Goal: Task Accomplishment & Management: Use online tool/utility

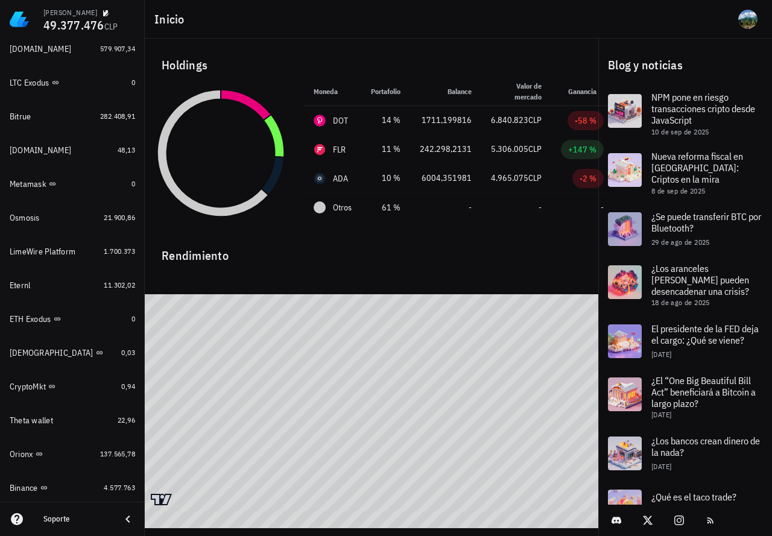
scroll to position [876, 0]
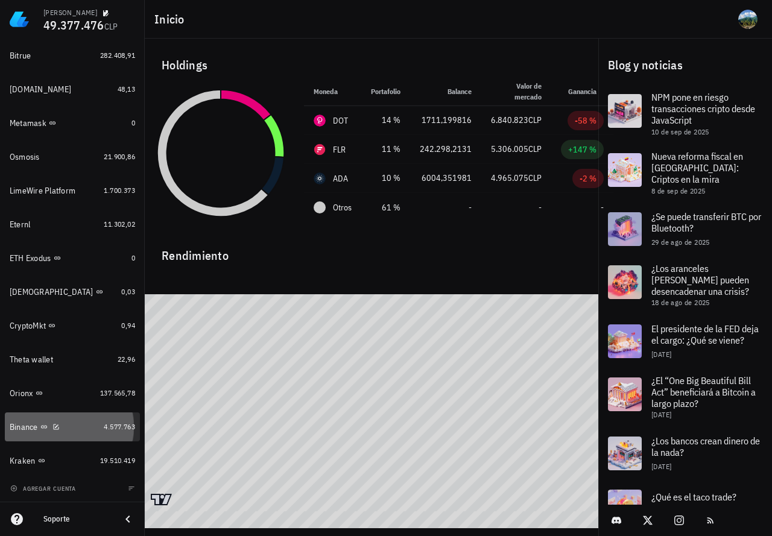
click at [112, 433] on div "4.577.763" at bounding box center [119, 427] width 31 height 12
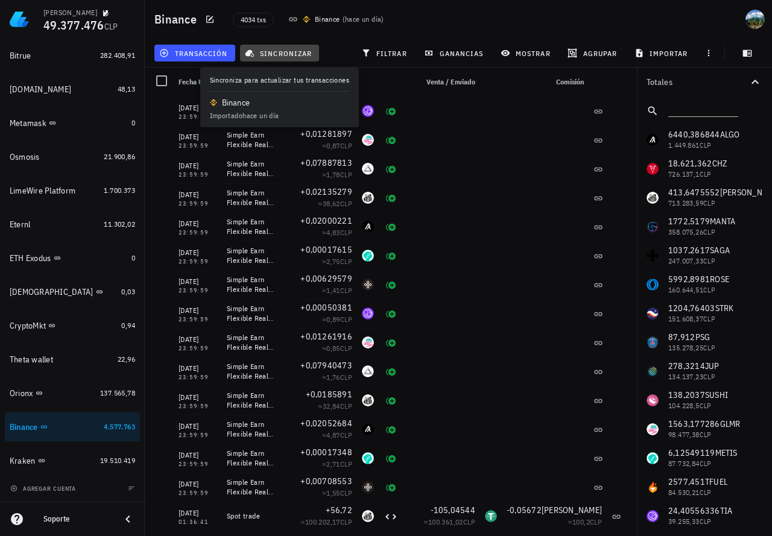
click at [275, 55] on span "sincronizar" at bounding box center [279, 53] width 65 height 10
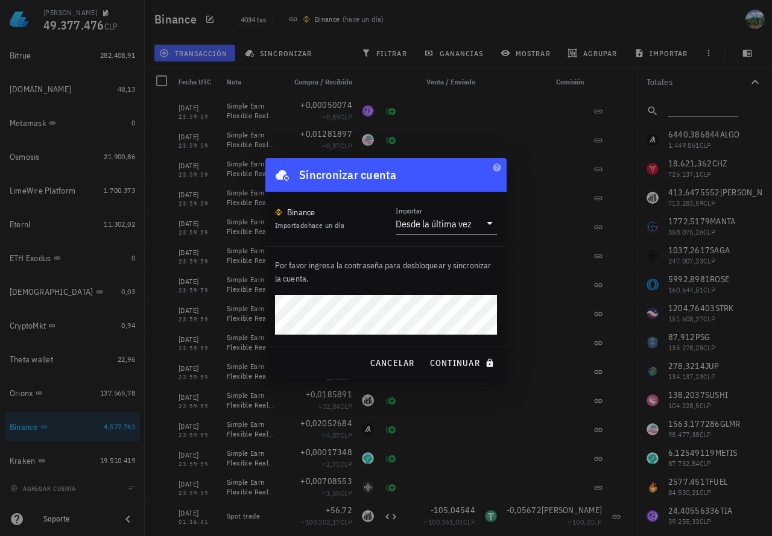
click at [425, 352] on button "continuar" at bounding box center [463, 363] width 77 height 22
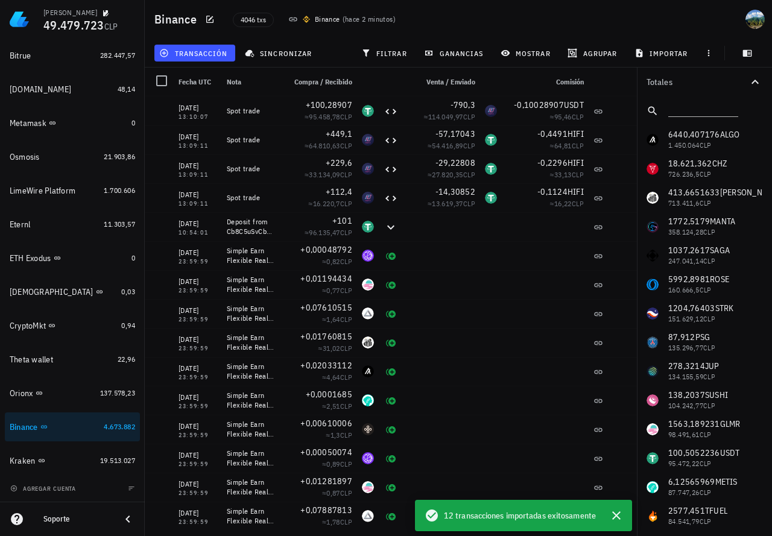
click at [483, 13] on div "4046 txs Binance ( hace 2 minutos )" at bounding box center [401, 19] width 350 height 30
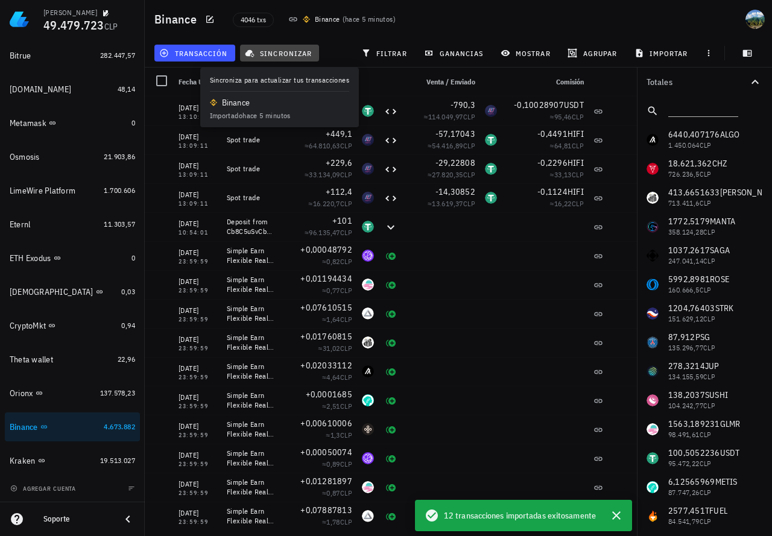
click at [271, 55] on span "sincronizar" at bounding box center [279, 53] width 65 height 10
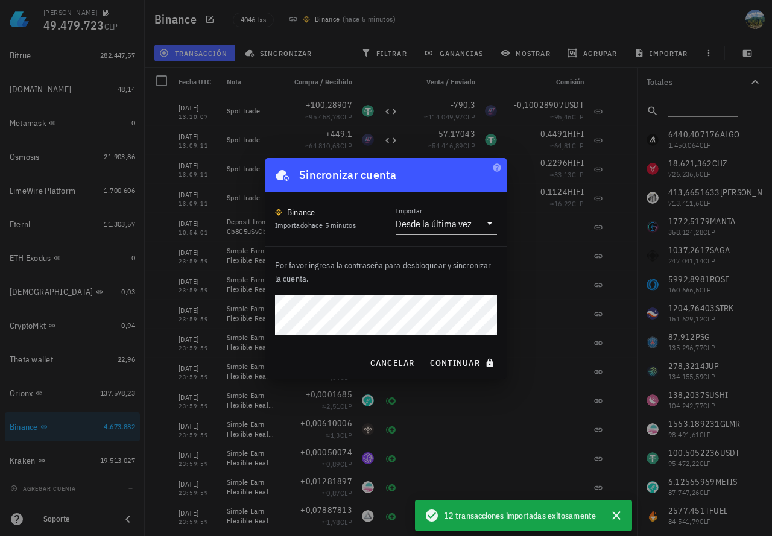
click at [425, 352] on button "continuar" at bounding box center [463, 363] width 77 height 22
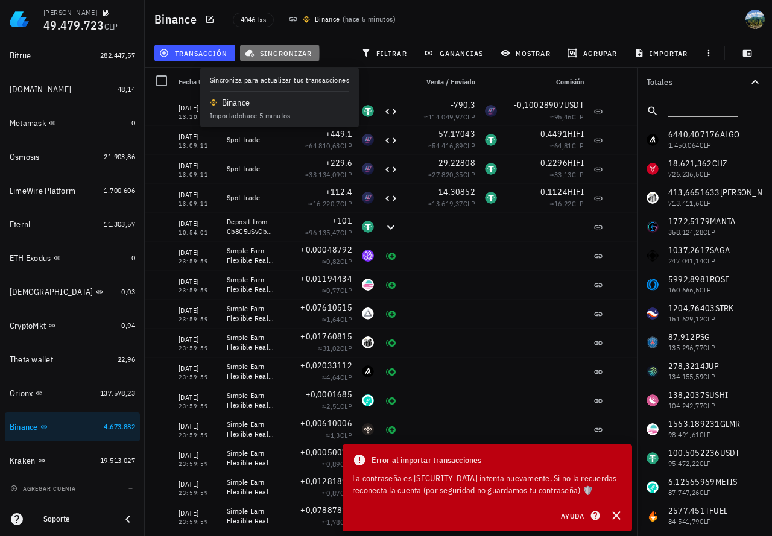
click at [282, 52] on span "sincronizar" at bounding box center [279, 53] width 65 height 10
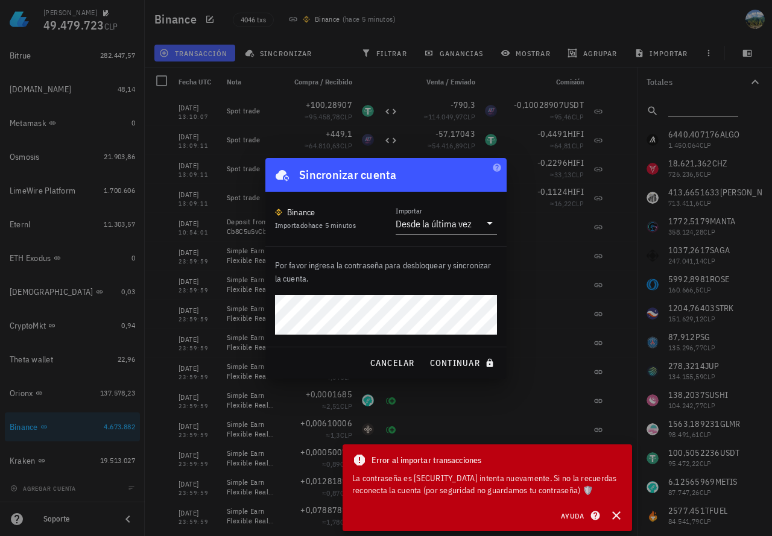
click at [425, 352] on button "continuar" at bounding box center [463, 363] width 77 height 22
